Goal: Task Accomplishment & Management: Manage account settings

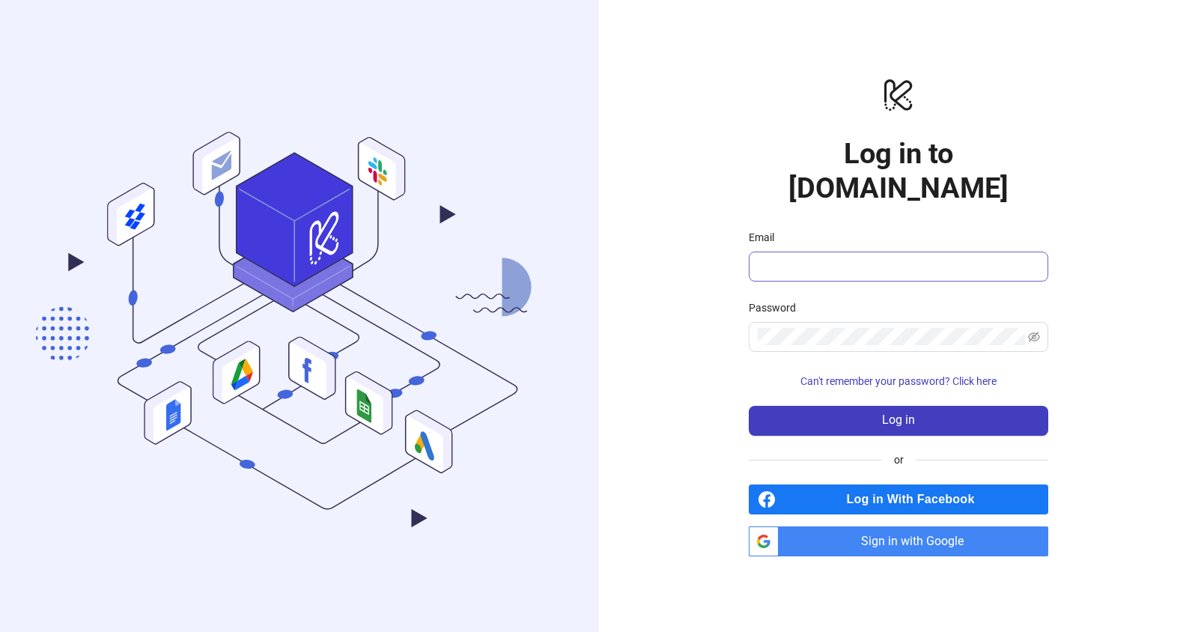
click at [787, 259] on span at bounding box center [898, 267] width 299 height 30
click at [800, 258] on input "Email" at bounding box center [897, 267] width 279 height 18
type input "**********"
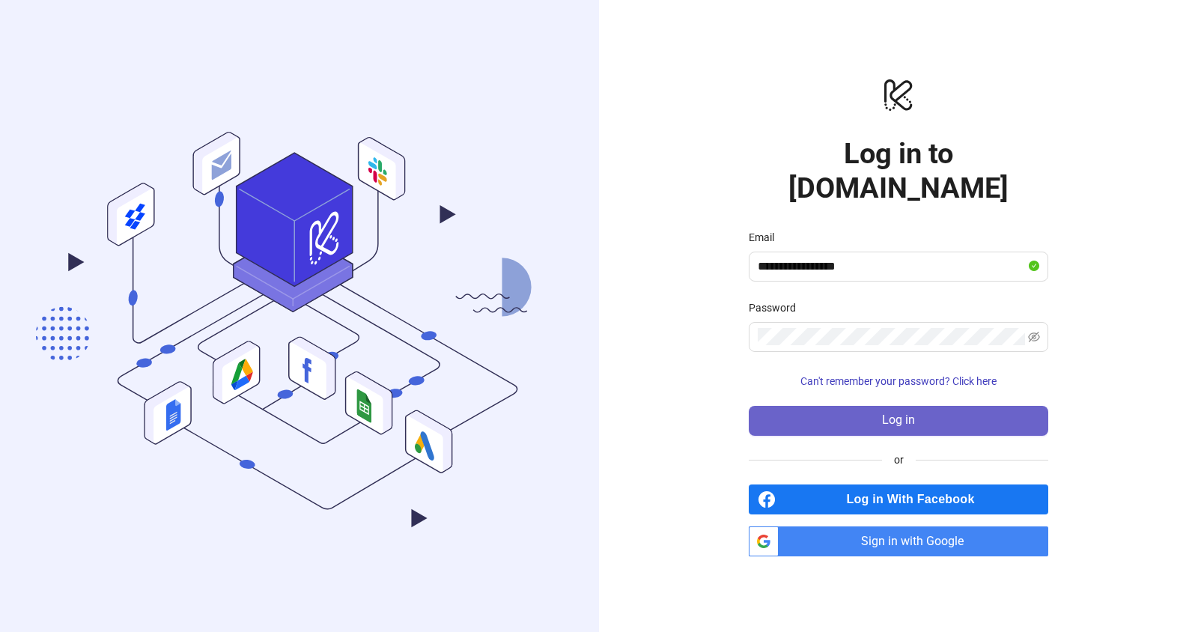
click at [872, 406] on button "Log in" at bounding box center [898, 421] width 299 height 30
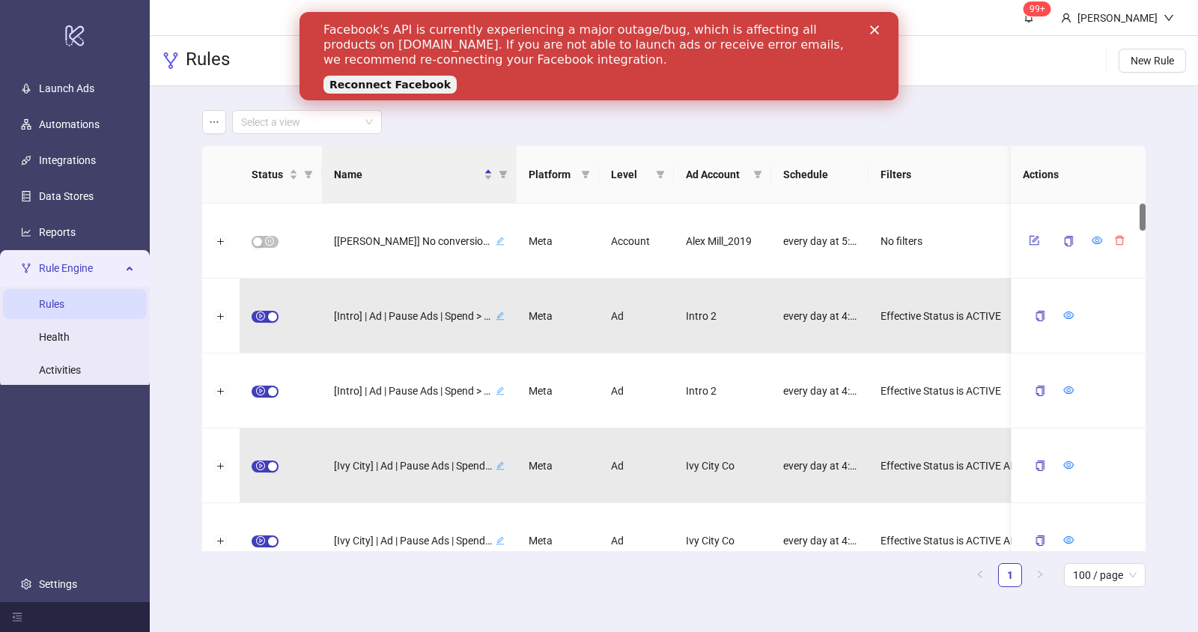
click at [391, 85] on link "Reconnect Facebook" at bounding box center [389, 85] width 133 height 18
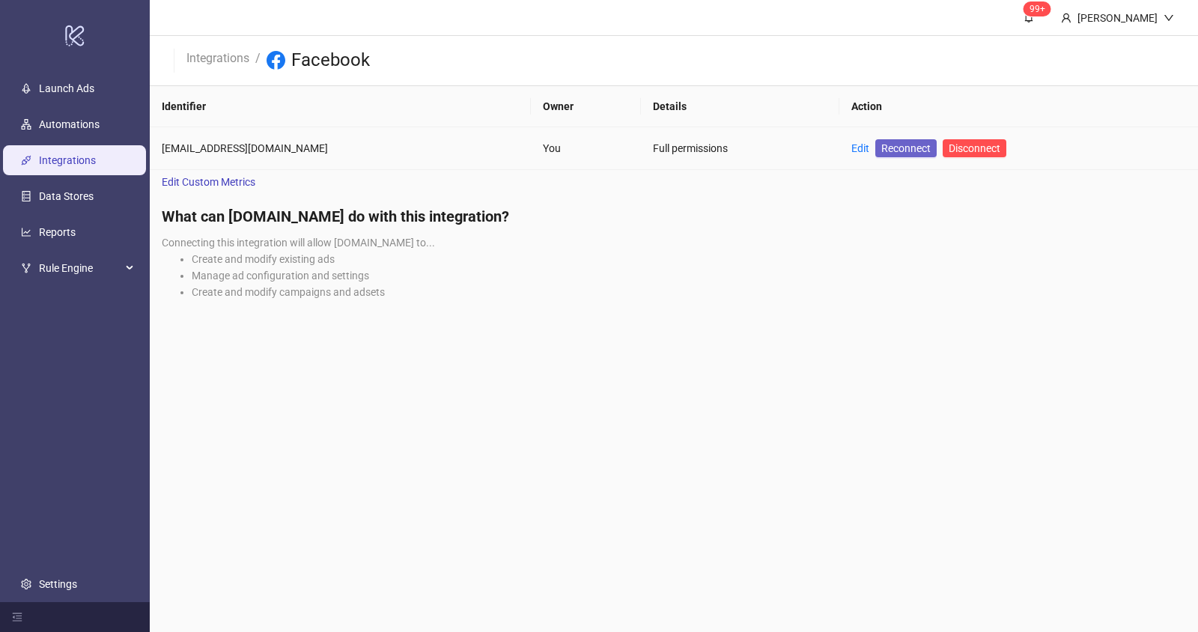
click at [881, 151] on span "Reconnect" at bounding box center [905, 148] width 49 height 16
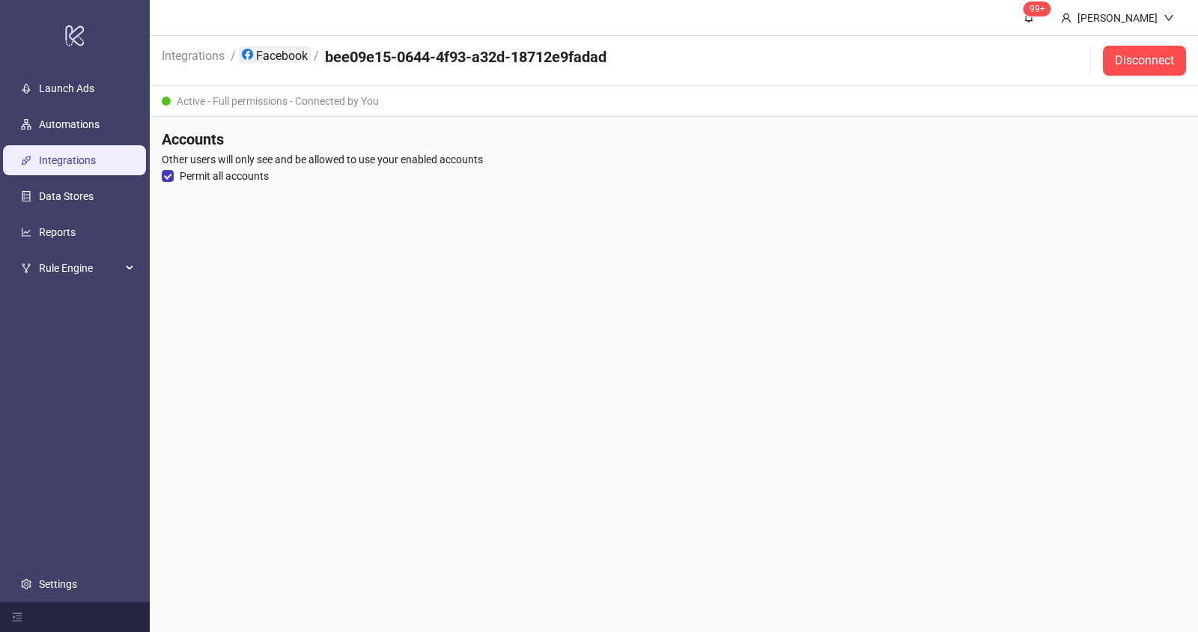
click at [279, 58] on link "Facebook" at bounding box center [275, 54] width 72 height 16
